Goal: Task Accomplishment & Management: Complete application form

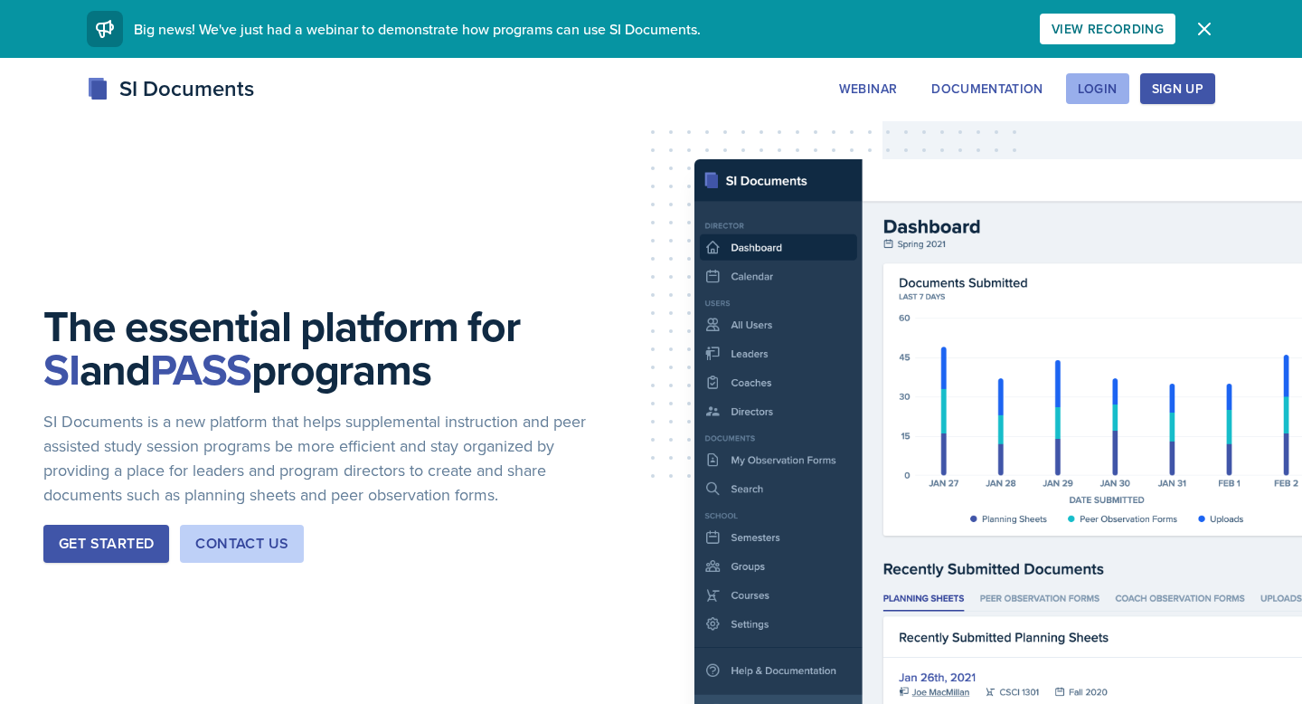
click at [1120, 81] on button "Login" at bounding box center [1097, 88] width 63 height 31
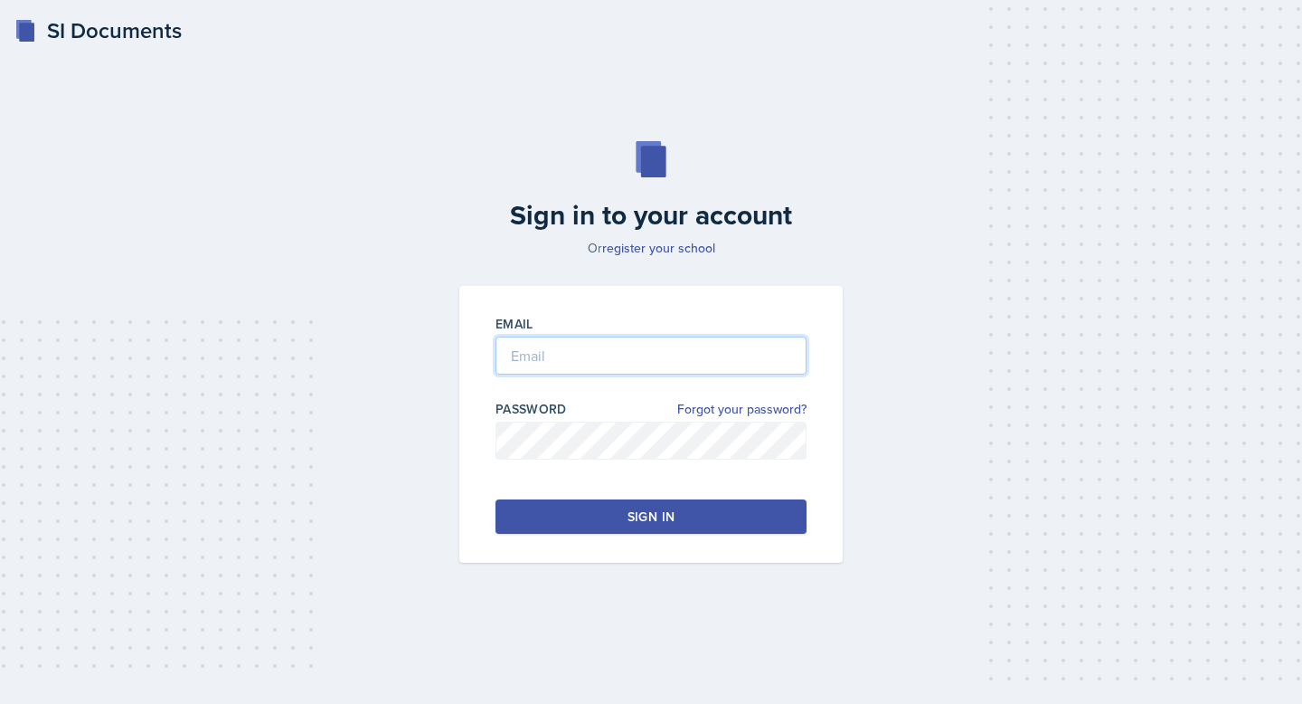
click at [571, 349] on input "email" at bounding box center [651, 355] width 311 height 38
click at [620, 517] on button "Sign in" at bounding box center [651, 516] width 311 height 34
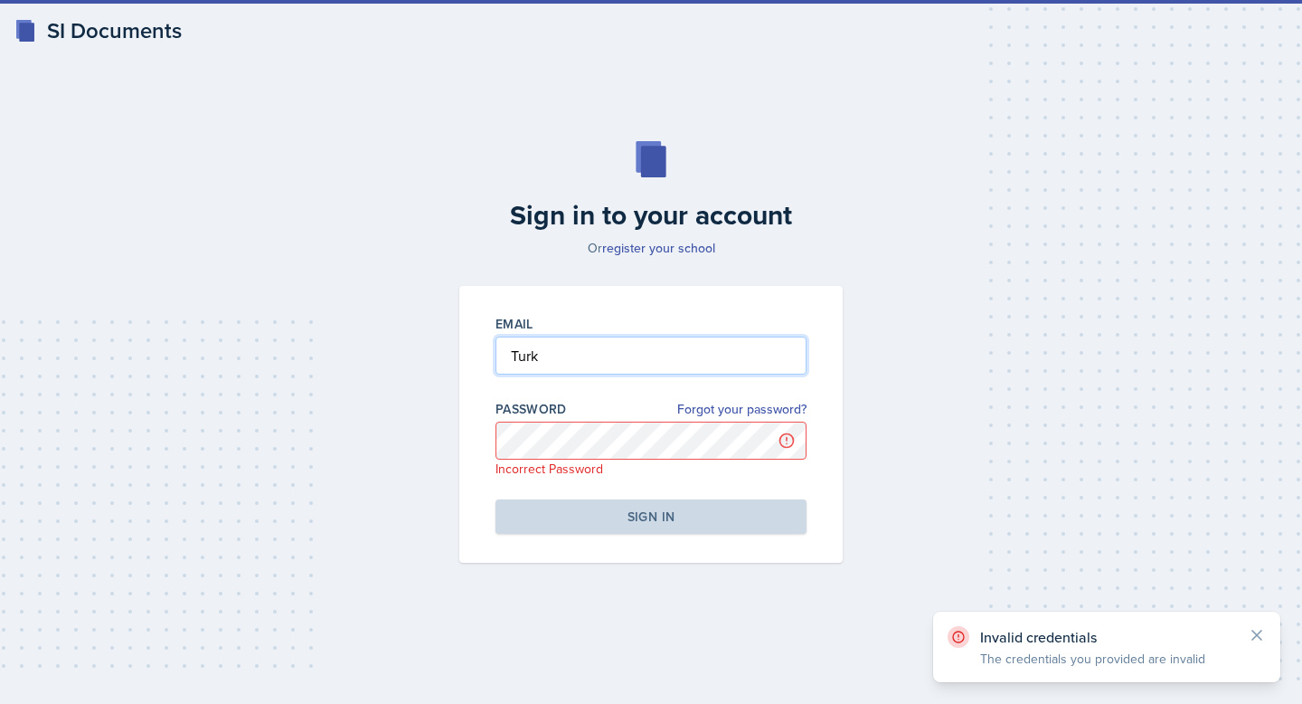
click at [558, 359] on input "Turk" at bounding box center [651, 355] width 311 height 38
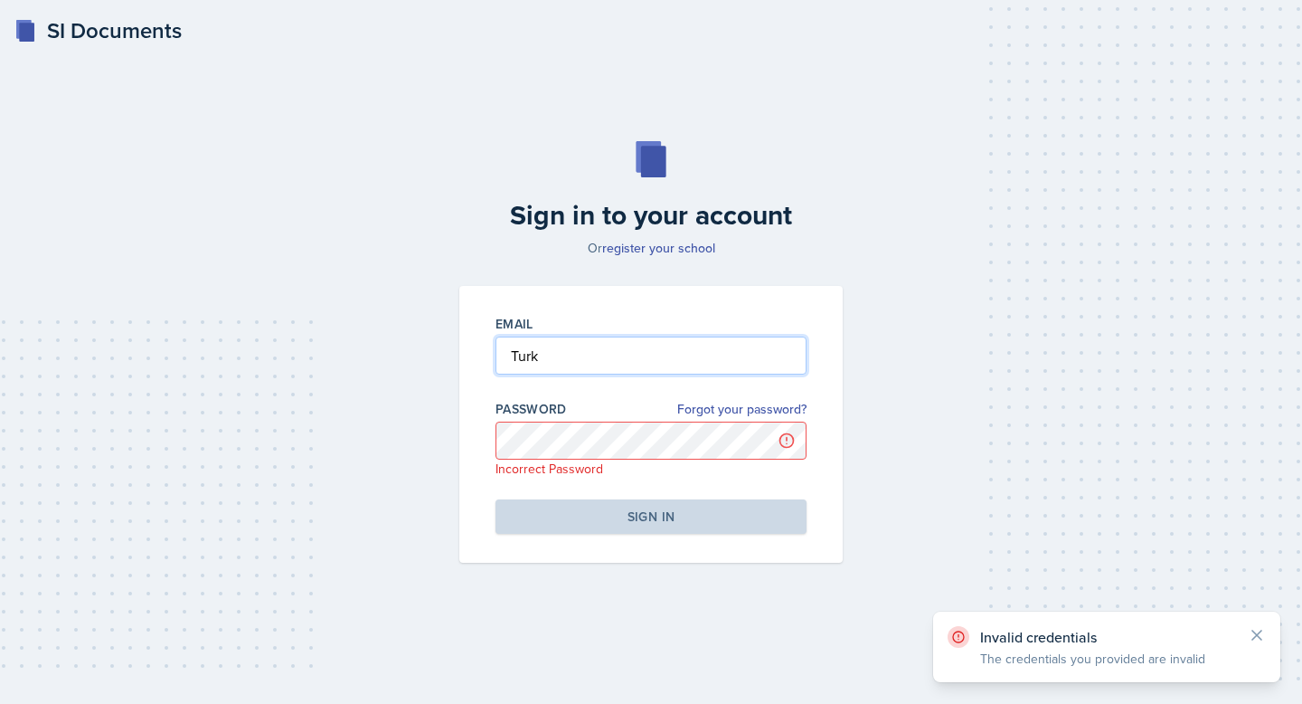
click at [558, 359] on input "Turk" at bounding box center [651, 355] width 311 height 38
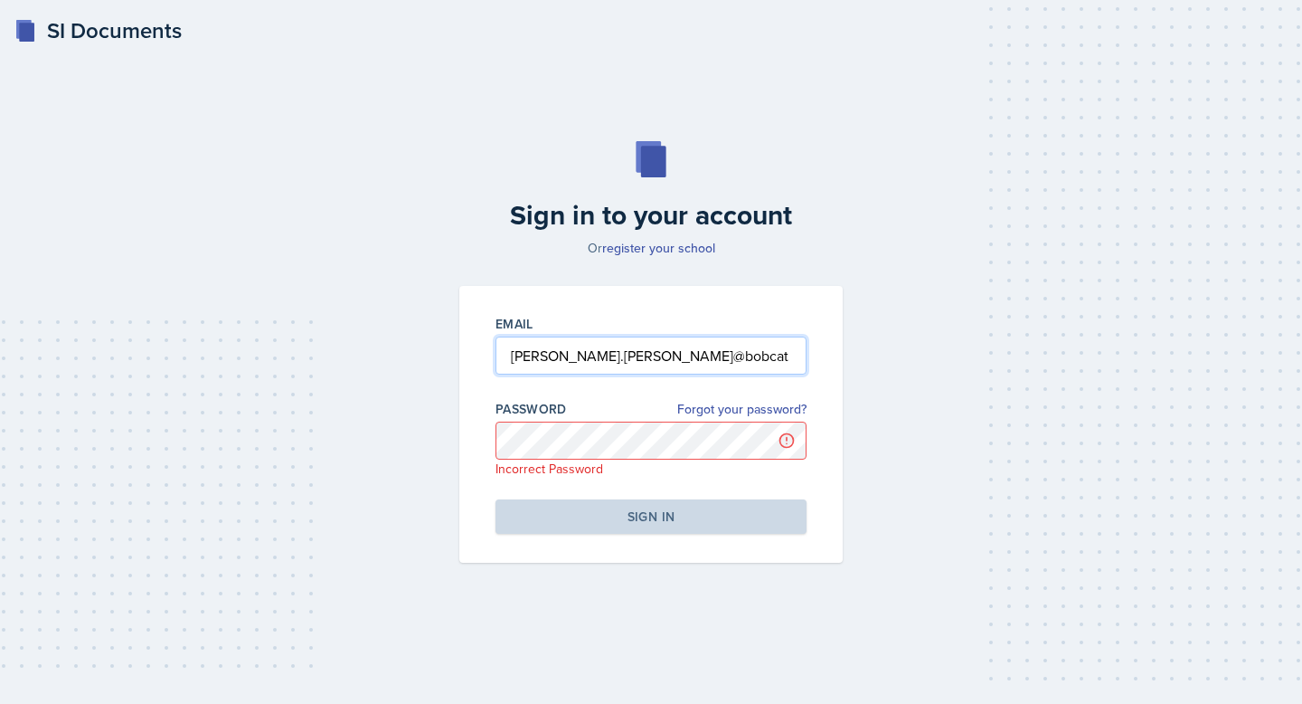
drag, startPoint x: 564, startPoint y: 355, endPoint x: 760, endPoint y: 355, distance: 195.4
click at [760, 355] on input "[PERSON_NAME].[PERSON_NAME]@bobcat" at bounding box center [651, 355] width 311 height 38
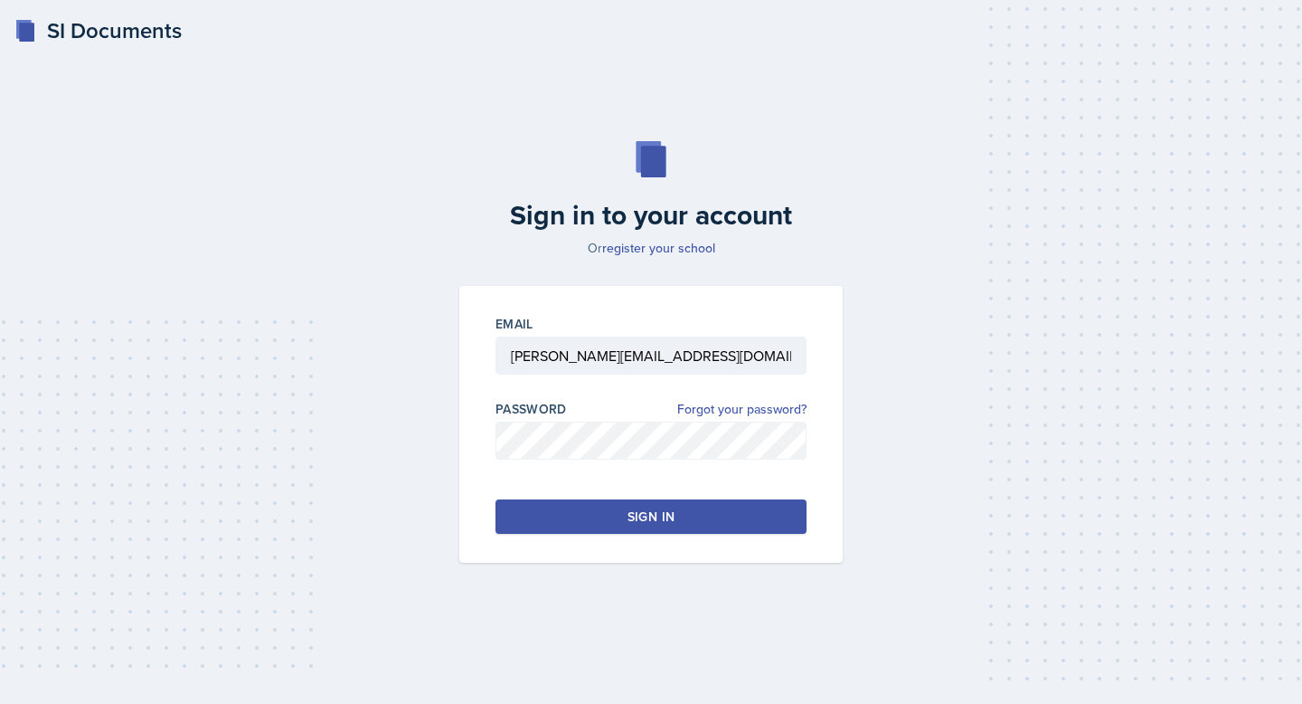
click at [668, 518] on div "Sign in" at bounding box center [651, 516] width 47 height 18
click at [668, 518] on button "Sign in" at bounding box center [651, 516] width 311 height 34
click at [555, 530] on button "Sign in" at bounding box center [651, 516] width 311 height 34
click at [569, 356] on input "[PERSON_NAME][EMAIL_ADDRESS][DOMAIN_NAME]" at bounding box center [651, 355] width 311 height 38
click at [606, 355] on input "[PERSON_NAME][EMAIL_ADDRESS][PERSON_NAME][DOMAIN_NAME]" at bounding box center [651, 355] width 311 height 38
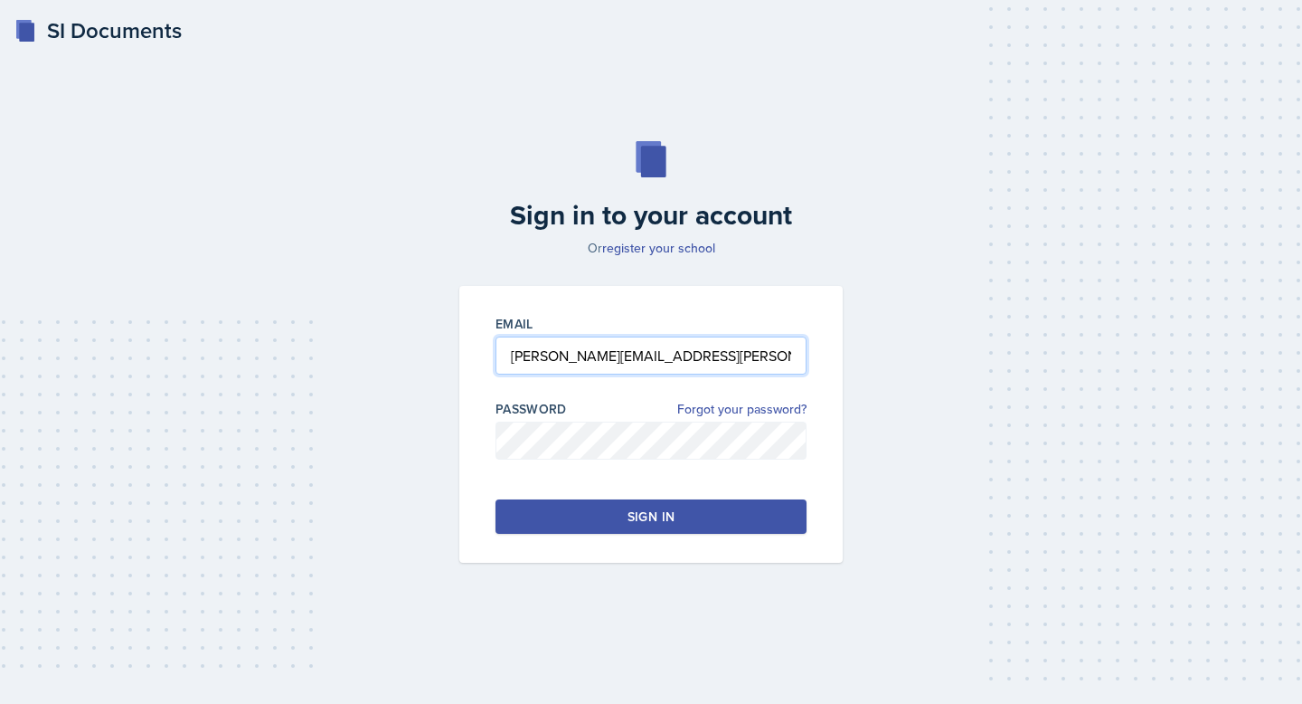
type input "[PERSON_NAME][EMAIL_ADDRESS][PERSON_NAME][DOMAIN_NAME]"
click at [675, 512] on button "Sign in" at bounding box center [651, 516] width 311 height 34
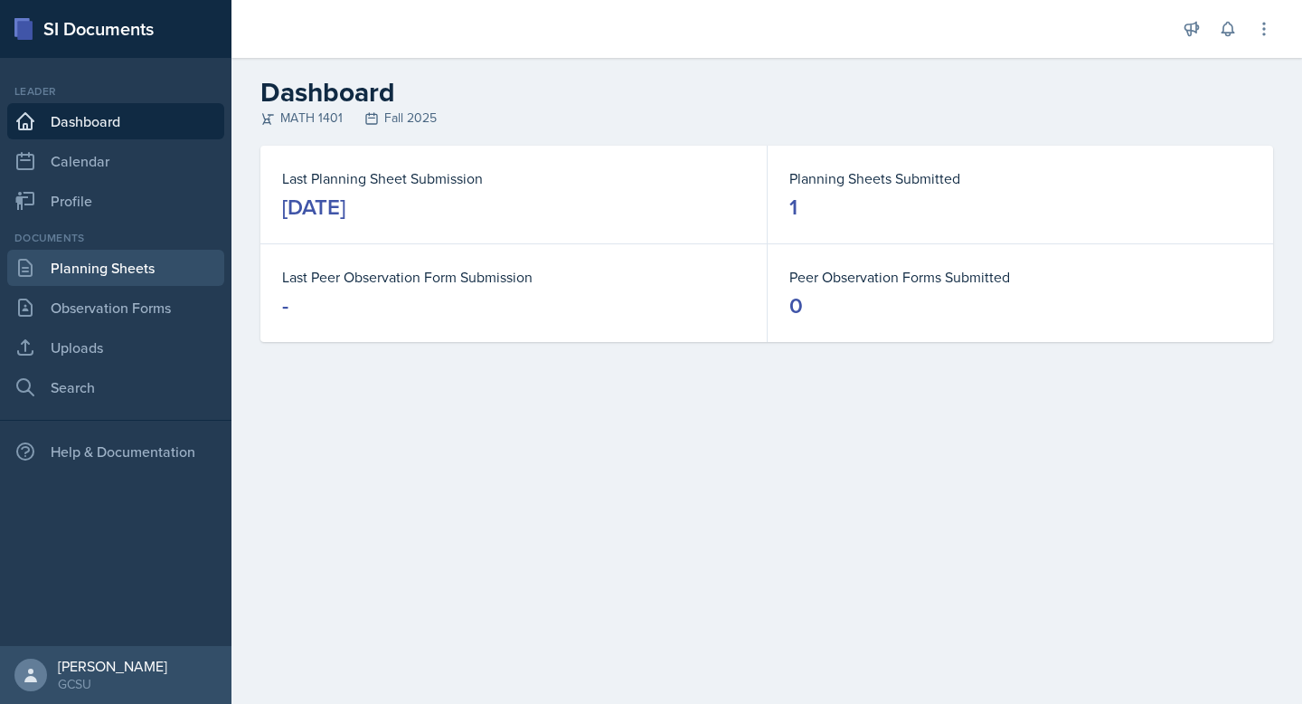
click at [144, 269] on link "Planning Sheets" at bounding box center [115, 268] width 217 height 36
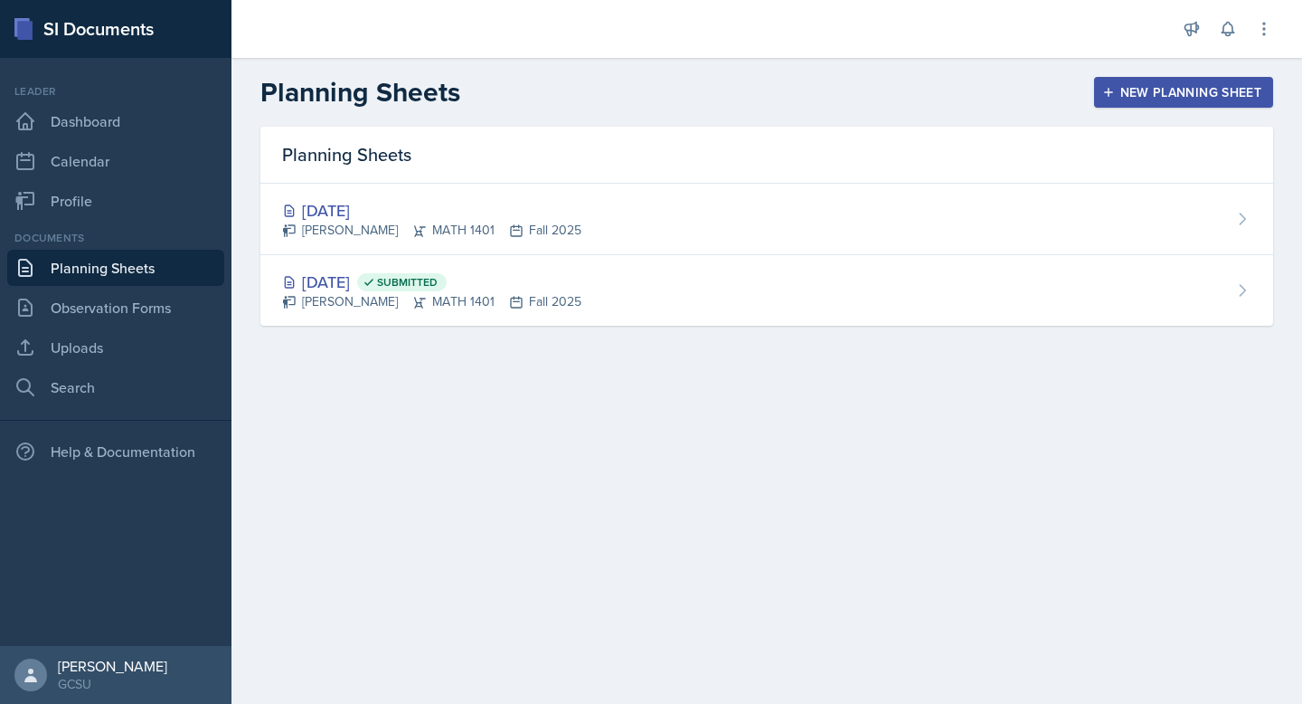
click at [1160, 91] on div "New Planning Sheet" at bounding box center [1184, 92] width 156 height 14
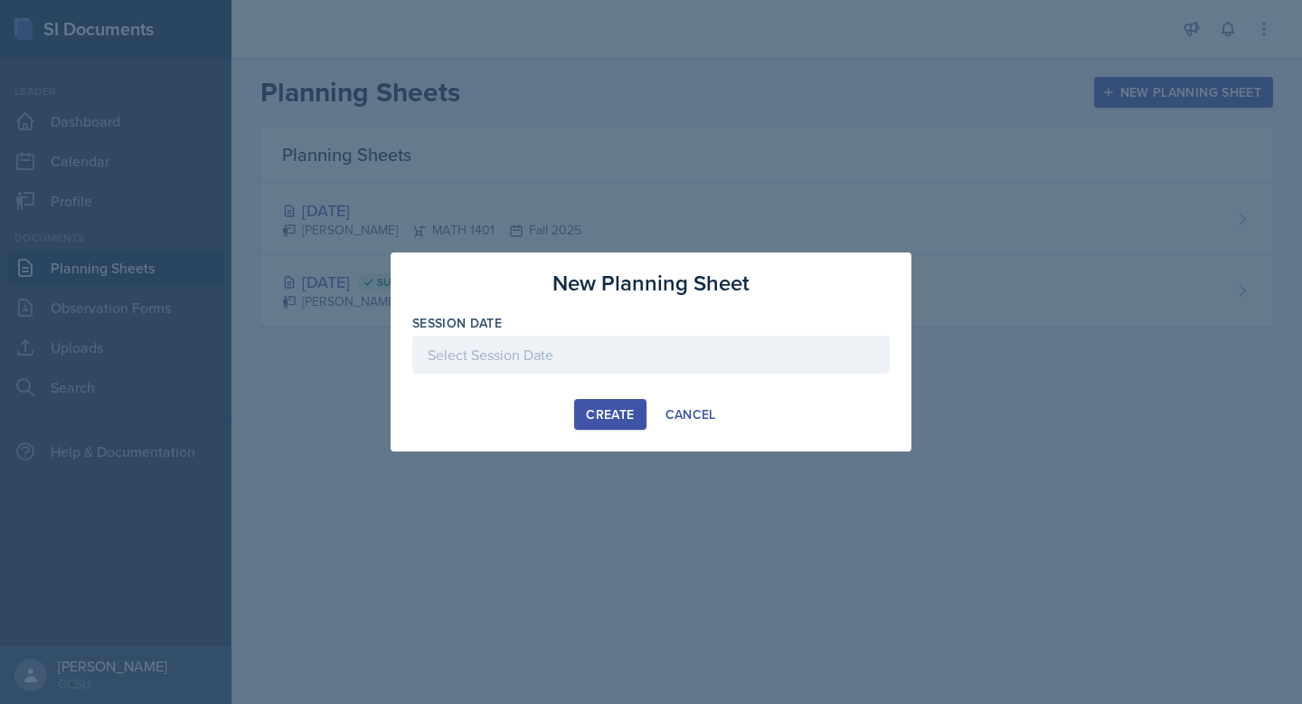
click at [698, 395] on div "New Planning Sheet Session Date [DATE] 31 1 2 3 4 5 6 7 8 9 10 11 12 13 14 15 1…" at bounding box center [651, 351] width 521 height 199
click at [684, 408] on div "Cancel" at bounding box center [691, 414] width 51 height 14
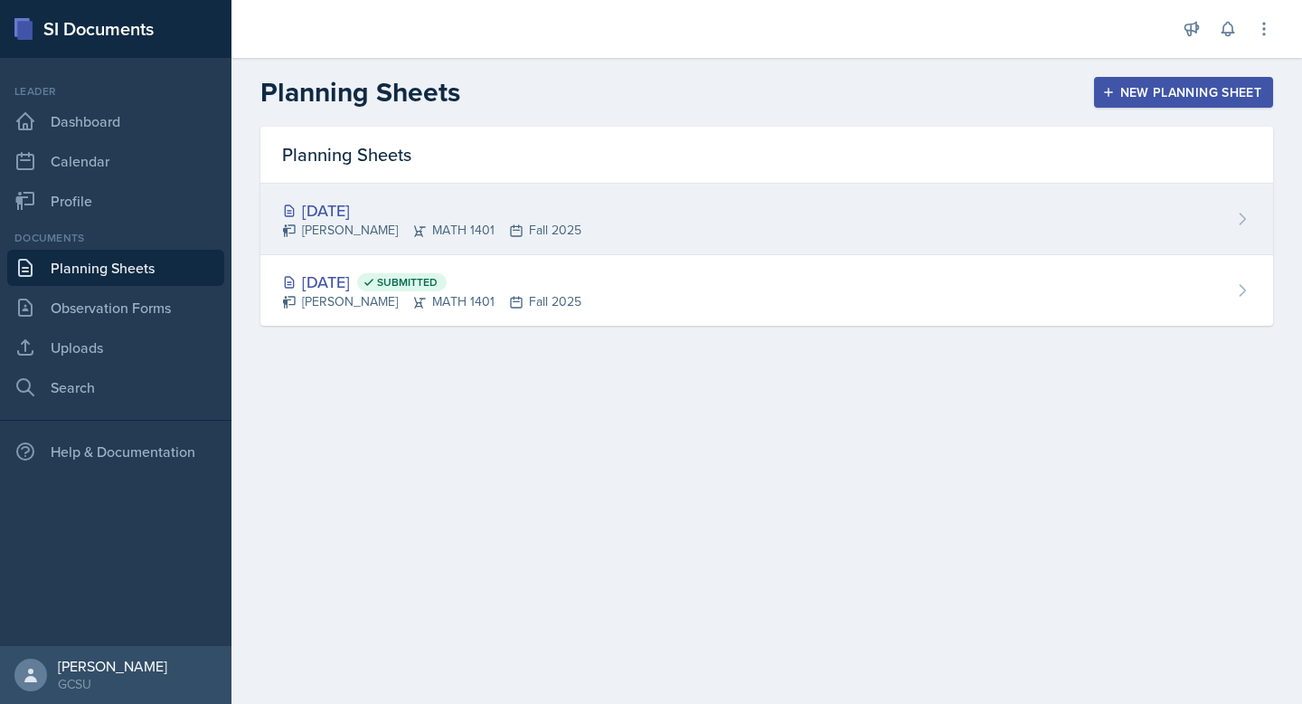
click at [680, 215] on div "[DATE] [PERSON_NAME] MATH 1401 Fall 2025" at bounding box center [766, 219] width 1013 height 71
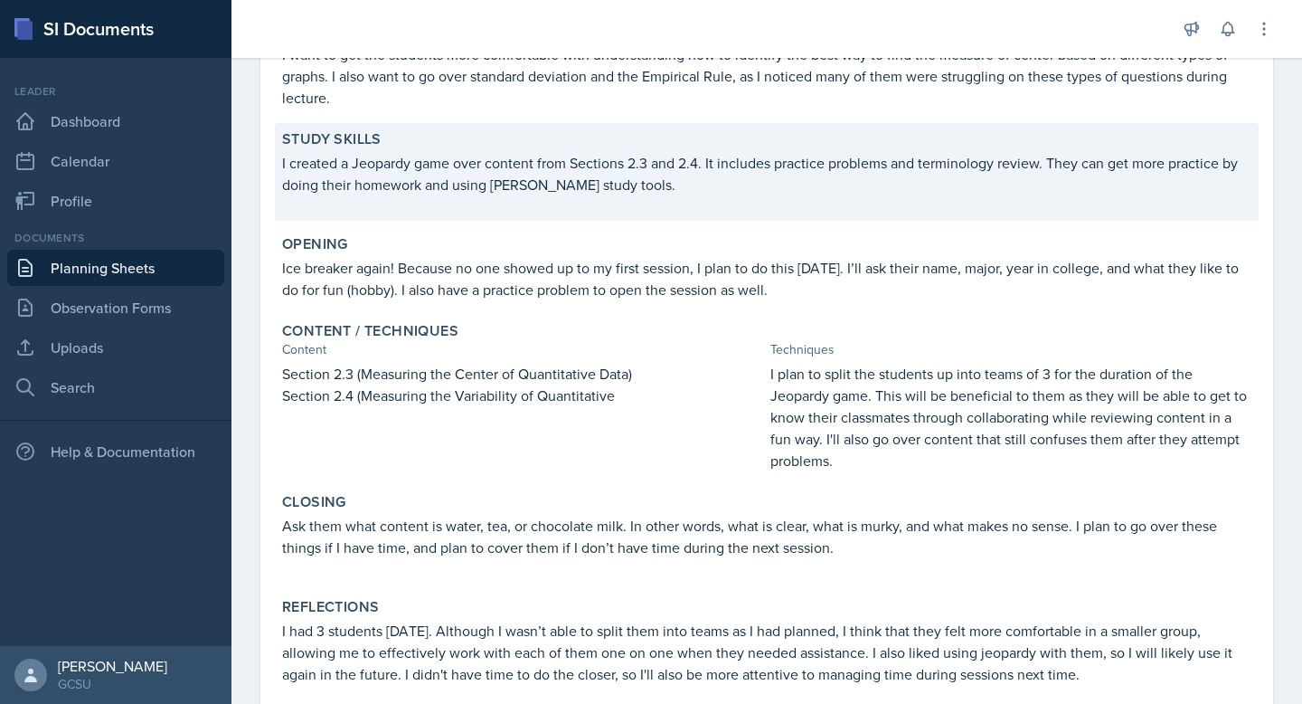
scroll to position [338, 0]
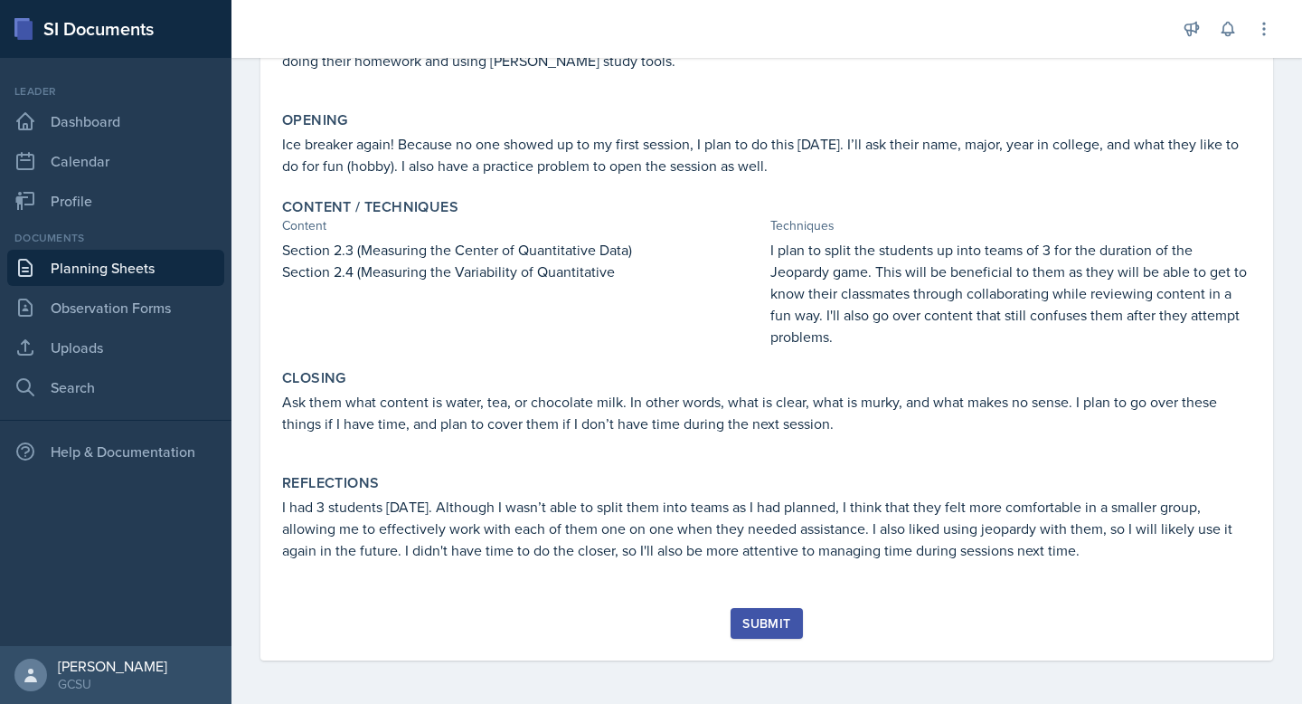
click at [778, 624] on div "Submit" at bounding box center [767, 623] width 48 height 14
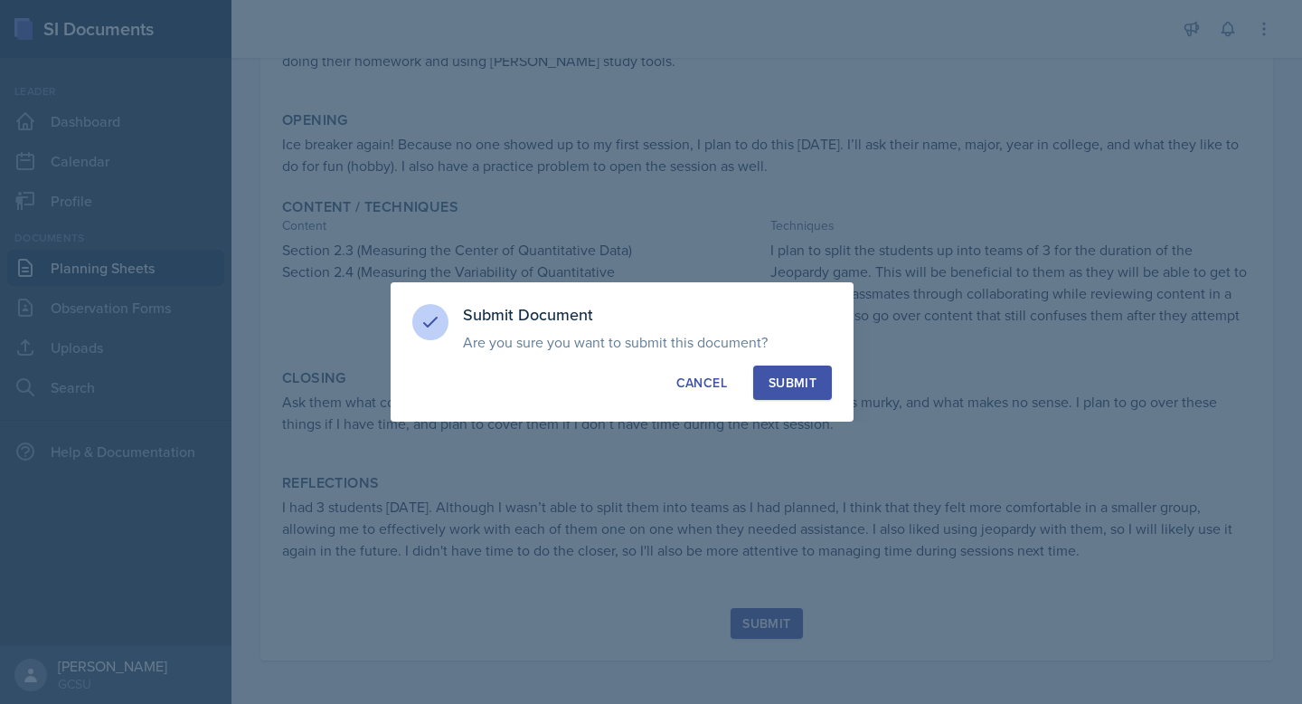
click at [813, 331] on div "Submit Document Are you sure you want to submit this document? This document wi…" at bounding box center [647, 327] width 369 height 47
click at [809, 371] on button "Submit" at bounding box center [792, 382] width 79 height 34
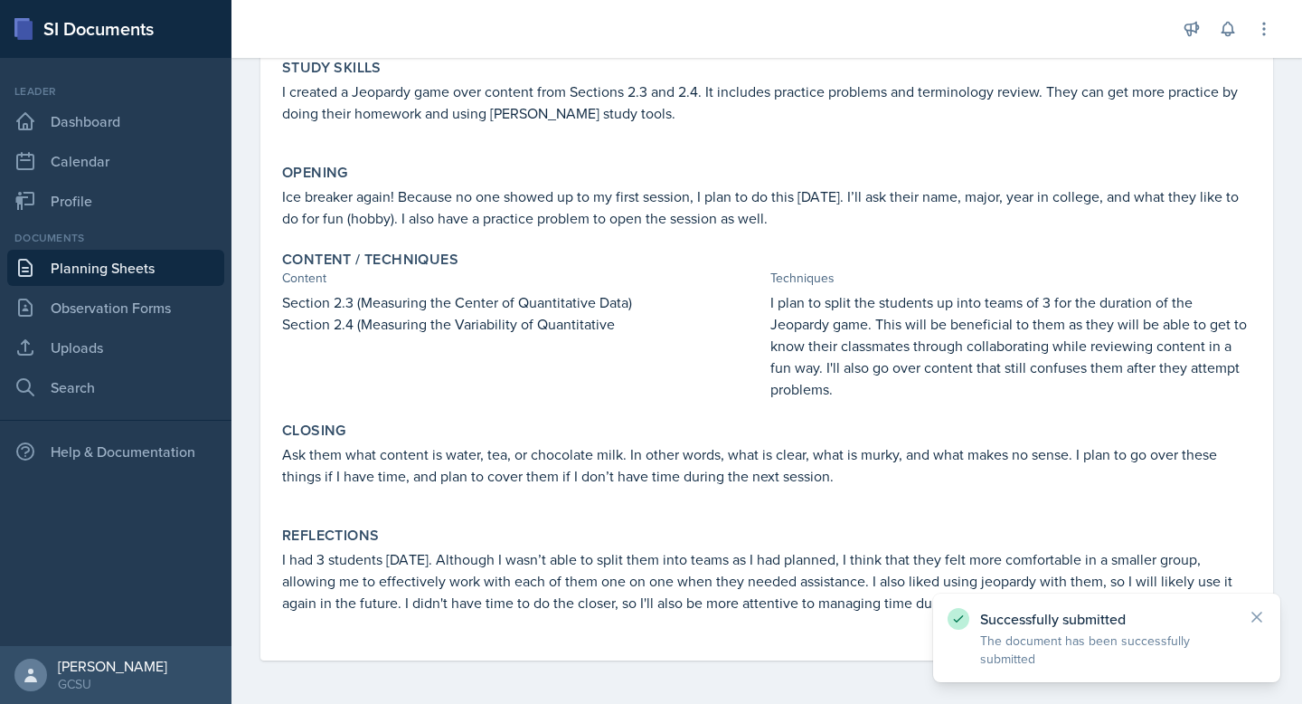
scroll to position [0, 0]
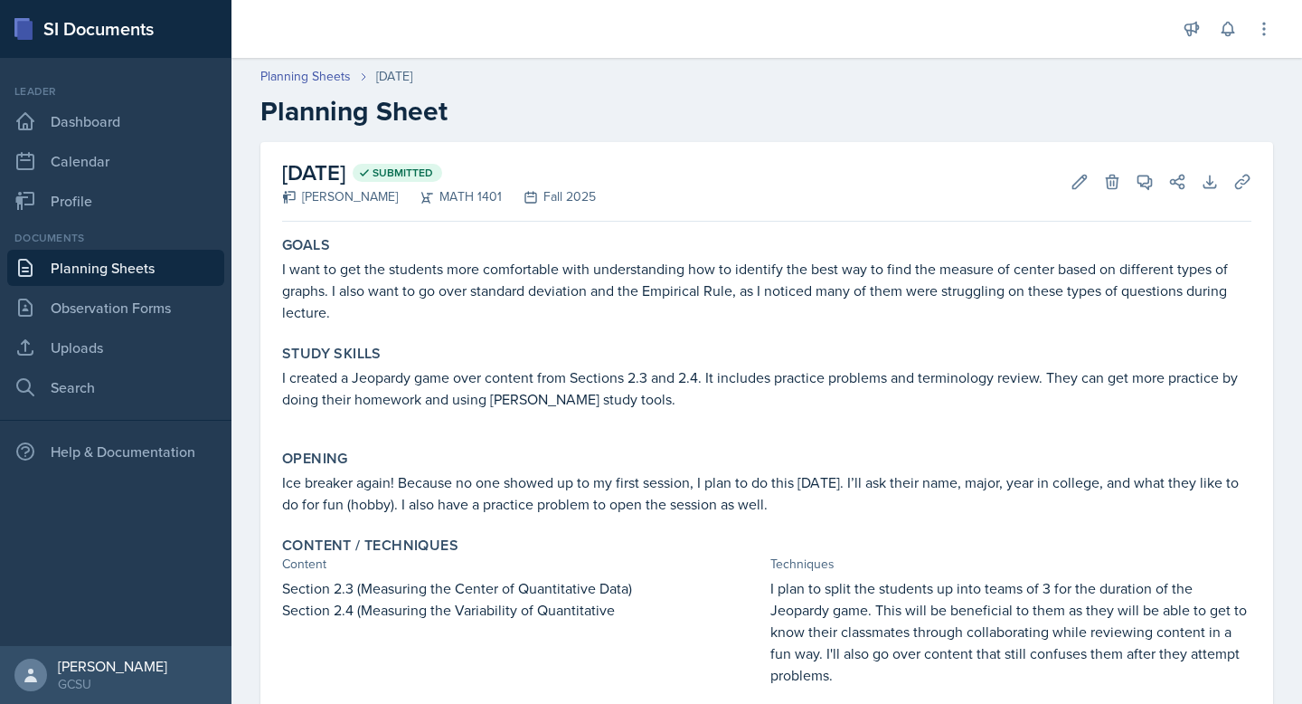
click at [254, 36] on div at bounding box center [703, 29] width 915 height 58
click at [132, 277] on link "Planning Sheets" at bounding box center [115, 268] width 217 height 36
